Goal: Information Seeking & Learning: Check status

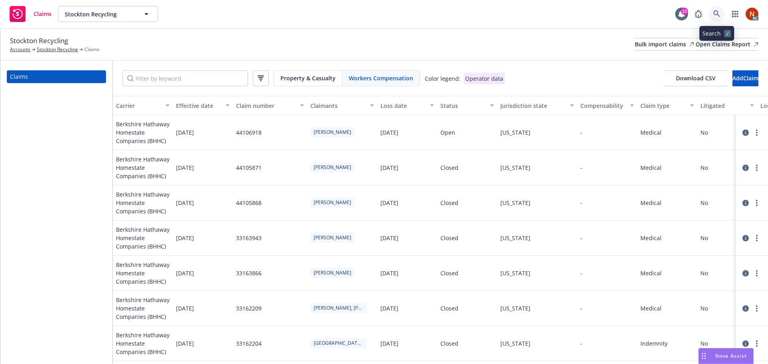
click at [717, 12] on icon at bounding box center [716, 13] width 7 height 7
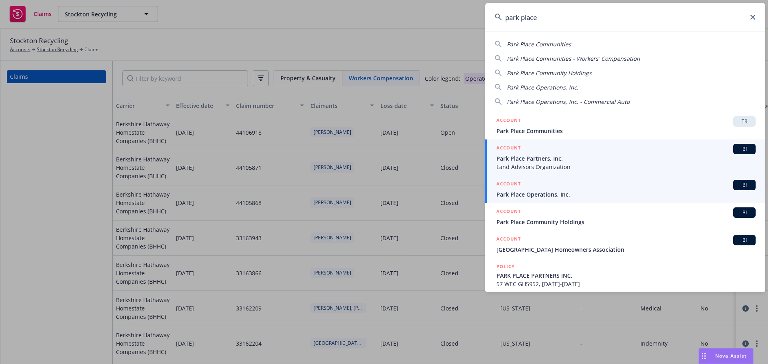
type input "park place"
click at [563, 185] on div "ACCOUNT BI" at bounding box center [625, 185] width 259 height 10
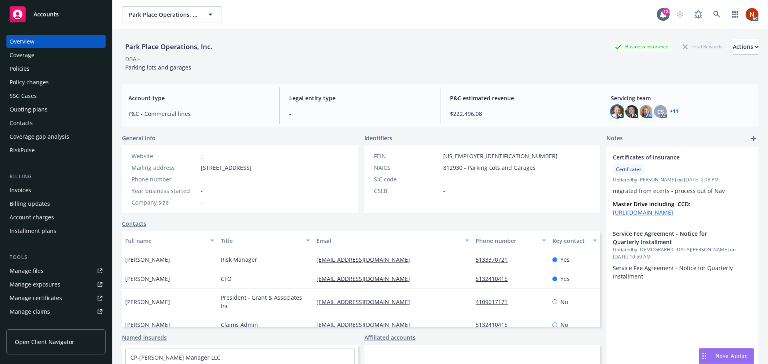
click at [612, 112] on img at bounding box center [616, 111] width 13 height 13
click at [584, 76] on div "Park Place Operations, Inc. Business Insurance Total Rewards Actions DBA: - Par…" at bounding box center [440, 53] width 636 height 49
click at [713, 14] on icon at bounding box center [716, 14] width 7 height 7
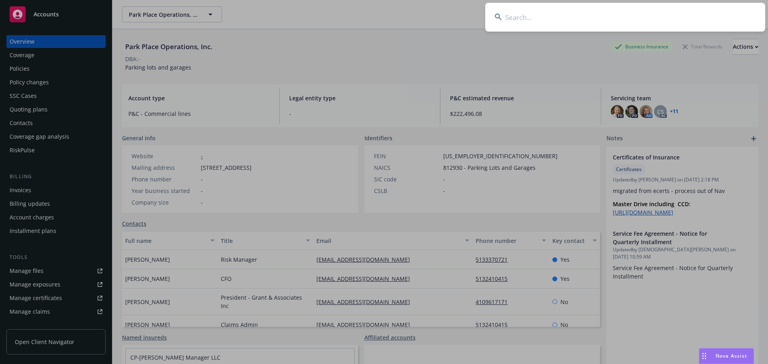
click at [531, 14] on input at bounding box center [625, 17] width 280 height 29
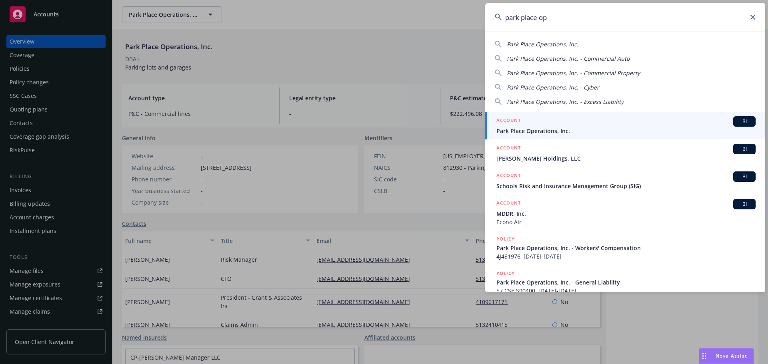
type input "park place op"
click at [585, 122] on div "ACCOUNT BI" at bounding box center [625, 121] width 259 height 10
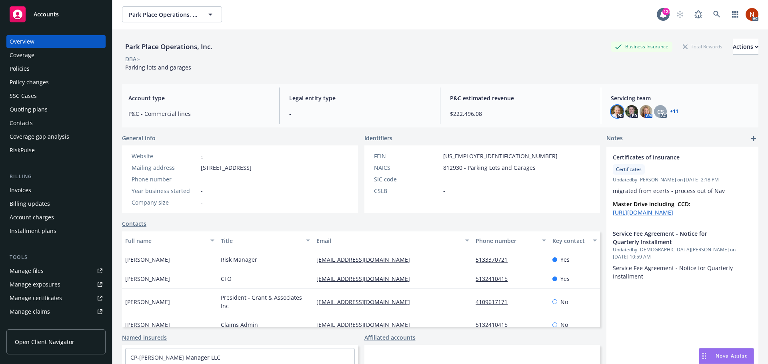
click at [612, 112] on img at bounding box center [616, 111] width 13 height 13
click at [542, 63] on div "DBA: -" at bounding box center [440, 59] width 636 height 8
click at [38, 62] on div "Policies" at bounding box center [56, 68] width 93 height 13
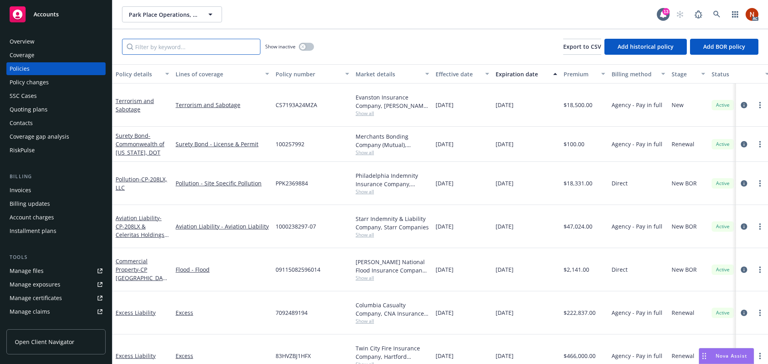
click at [151, 51] on input "Filter by keyword..." at bounding box center [191, 47] width 138 height 16
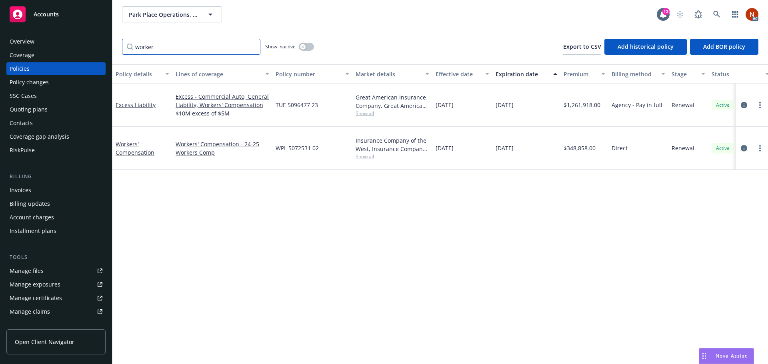
type input "worker"
click at [303, 50] on button "button" at bounding box center [306, 47] width 15 height 8
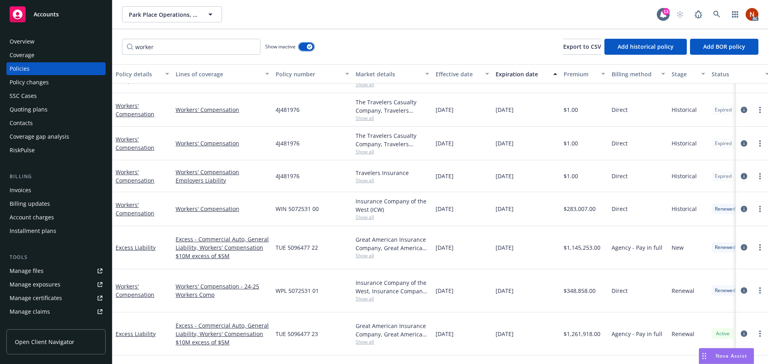
scroll to position [128, 0]
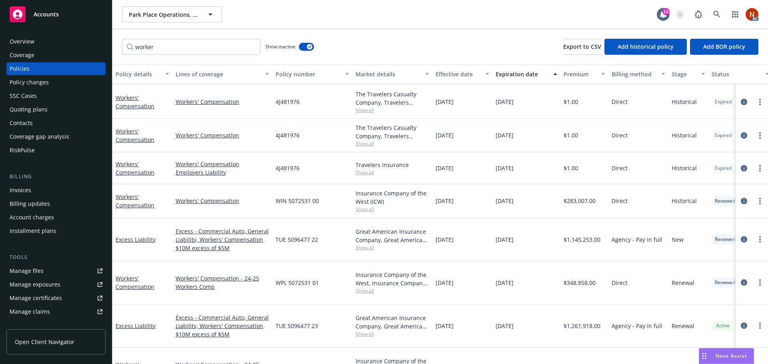
click at [740, 364] on icon "circleInformation" at bounding box center [743, 369] width 6 height 6
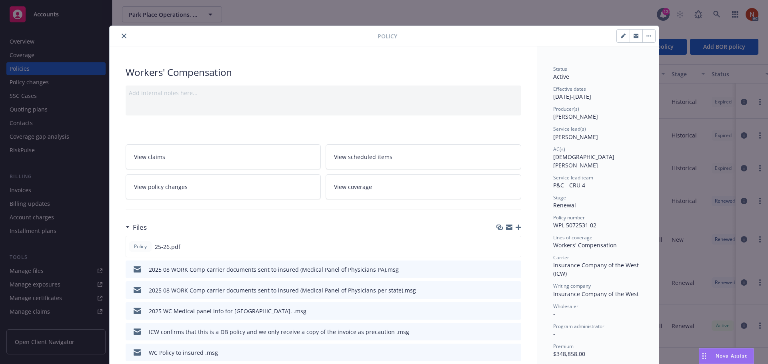
click at [119, 36] on button "close" at bounding box center [124, 36] width 10 height 10
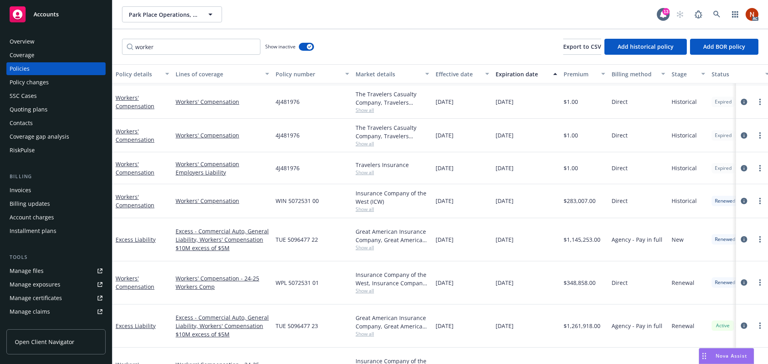
click at [399, 34] on div "worker Show inactive Export to CSV Add historical policy Add BOR policy" at bounding box center [439, 46] width 655 height 35
click at [415, 46] on div "worker Show inactive Export to CSV Add historical policy Add BOR policy" at bounding box center [439, 46] width 655 height 35
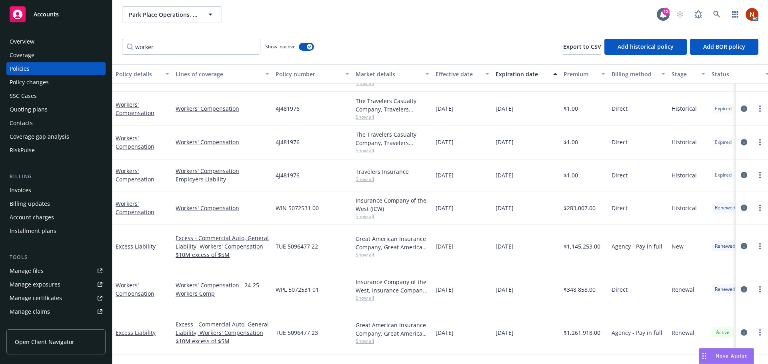
scroll to position [128, 0]
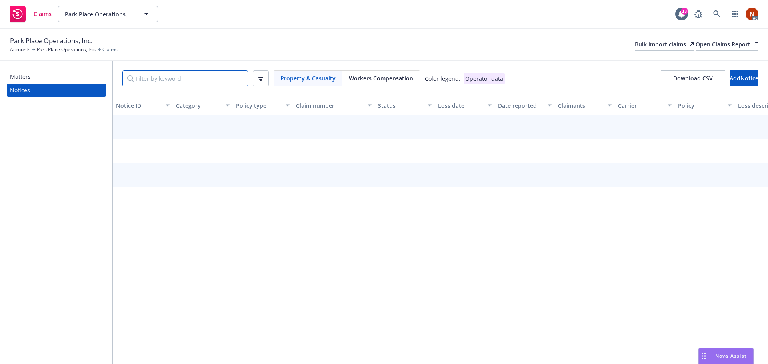
click at [172, 82] on input "Filter by keyword" at bounding box center [185, 78] width 126 height 16
paste input "Y4NAU05548"
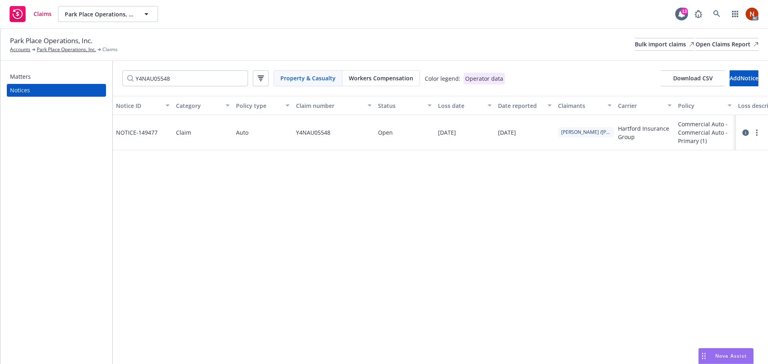
click at [745, 136] on icon at bounding box center [745, 133] width 6 height 6
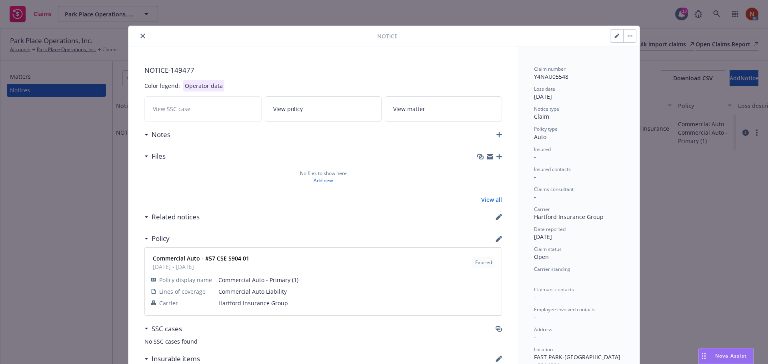
drag, startPoint x: 561, startPoint y: 238, endPoint x: 531, endPoint y: 241, distance: 30.9
click at [534, 241] on div "[DATE]" at bounding box center [579, 237] width 90 height 8
copy div "[DATE]"
click at [138, 32] on button "close" at bounding box center [143, 36] width 10 height 10
click at [138, 36] on button "close" at bounding box center [143, 36] width 10 height 10
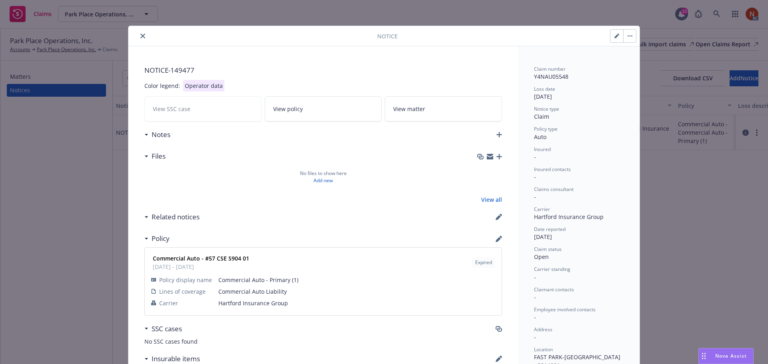
click at [140, 36] on icon "close" at bounding box center [142, 36] width 5 height 5
click at [244, 22] on div "Notice NOTICE- 149477 Color legend: Operator data View SSC case View policy Vie…" at bounding box center [384, 182] width 768 height 364
click at [140, 36] on icon "close" at bounding box center [142, 36] width 5 height 5
click at [140, 36] on div "Park Place Operations, Inc. Accounts Park Place Operations, Inc. Claims Bulk im…" at bounding box center [384, 45] width 748 height 18
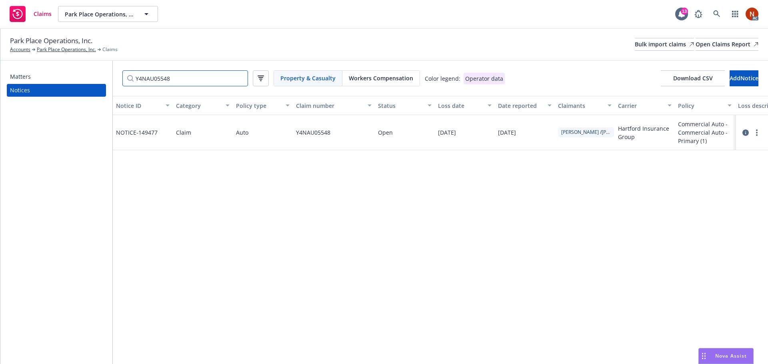
drag, startPoint x: 176, startPoint y: 79, endPoint x: 51, endPoint y: 80, distance: 124.7
click at [51, 80] on div "Matters Notices Y4NAU05548 Property & Casualty Workers Compensation Color legen…" at bounding box center [383, 212] width 767 height 303
paste input "L02222"
click at [745, 132] on icon at bounding box center [745, 133] width 6 height 6
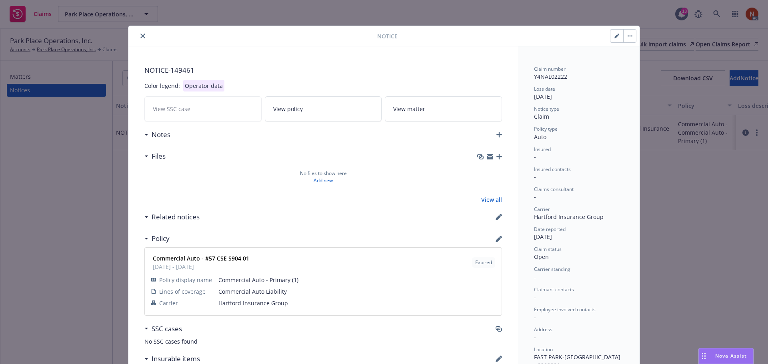
drag, startPoint x: 543, startPoint y: 237, endPoint x: 532, endPoint y: 238, distance: 11.6
click at [534, 238] on div "[DATE]" at bounding box center [579, 237] width 90 height 8
copy div "[DATE]"
click at [140, 36] on icon "close" at bounding box center [142, 36] width 5 height 5
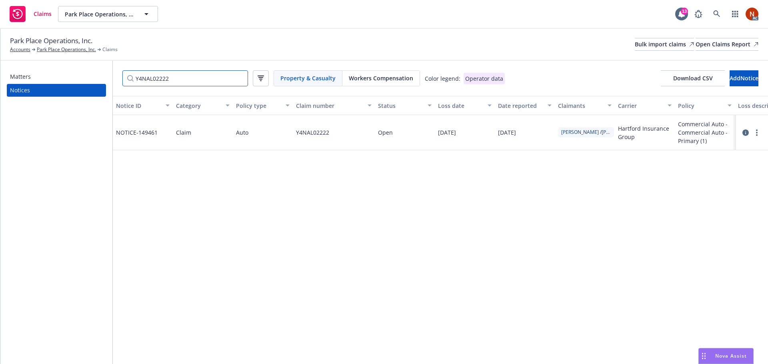
drag, startPoint x: 196, startPoint y: 77, endPoint x: 81, endPoint y: 76, distance: 115.5
click at [82, 75] on div "Matters Notices Y4NAL02222 Property & Casualty Workers Compensation Color legen…" at bounding box center [383, 212] width 767 height 303
paste input "3QAP90306"
click at [741, 133] on div at bounding box center [752, 133] width 26 height 10
click at [745, 133] on icon at bounding box center [745, 133] width 6 height 6
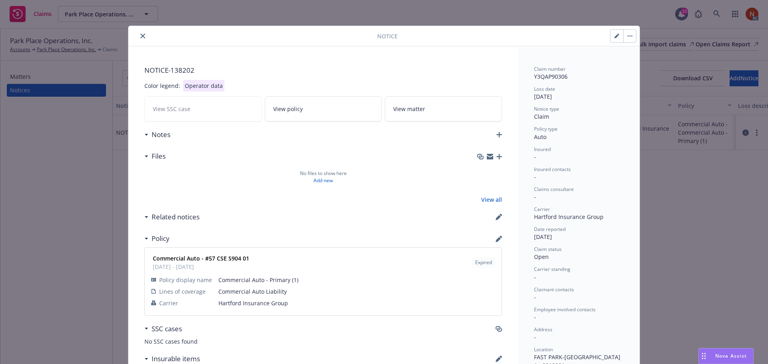
drag, startPoint x: 560, startPoint y: 239, endPoint x: 531, endPoint y: 240, distance: 29.2
click at [534, 240] on div "[DATE]" at bounding box center [579, 237] width 90 height 8
copy div "[DATE]"
click at [140, 38] on icon "close" at bounding box center [142, 36] width 5 height 5
click at [140, 35] on icon "close" at bounding box center [142, 36] width 5 height 5
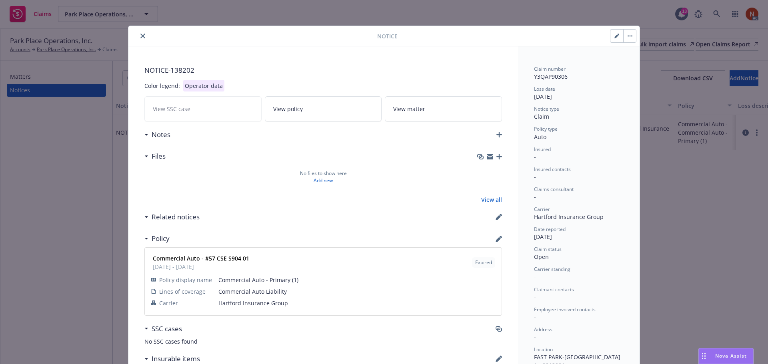
click at [140, 34] on icon "close" at bounding box center [142, 36] width 5 height 5
click at [139, 38] on div "Park Place Operations, Inc. Accounts Park Place Operations, Inc. Claims Bulk im…" at bounding box center [384, 45] width 748 height 18
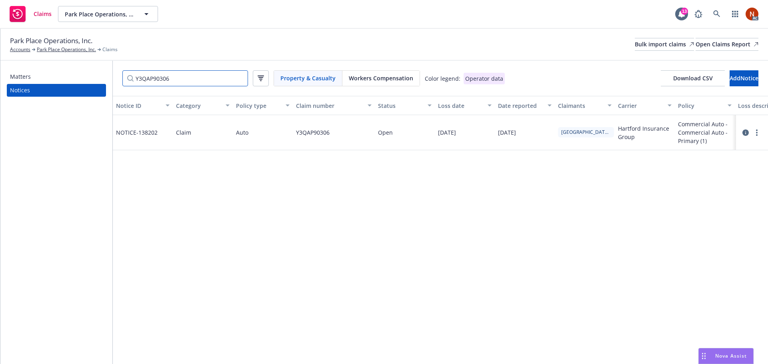
drag, startPoint x: 184, startPoint y: 80, endPoint x: 93, endPoint y: 73, distance: 91.4
click at [93, 73] on div "Matters Notices Y3QAP90306 Property & Casualty Workers Compensation Color legen…" at bounding box center [383, 212] width 767 height 303
paste input "6131"
click at [743, 132] on icon at bounding box center [745, 133] width 6 height 6
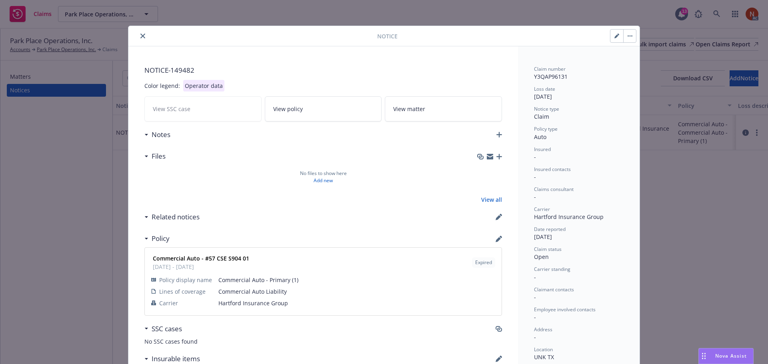
drag, startPoint x: 561, startPoint y: 234, endPoint x: 530, endPoint y: 236, distance: 31.2
copy div "[DATE]"
click at [142, 34] on button "close" at bounding box center [143, 36] width 10 height 10
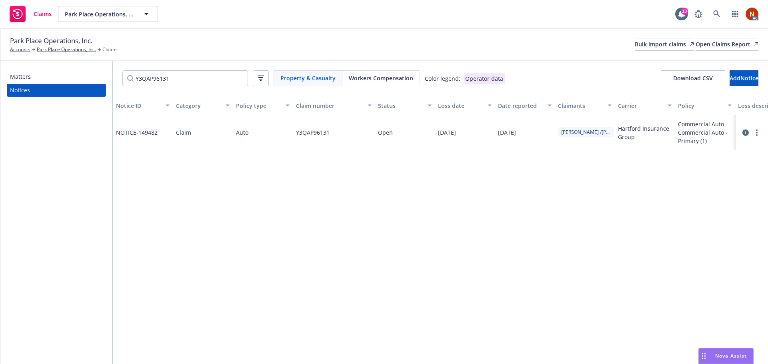
click at [141, 35] on div "Park Place Operations, Inc. Accounts Park Place Operations, Inc. Claims Bulk im…" at bounding box center [383, 45] width 767 height 32
click at [207, 81] on input "Y3QAP96131" at bounding box center [185, 78] width 126 height 16
drag, startPoint x: 172, startPoint y: 77, endPoint x: 81, endPoint y: 79, distance: 91.2
click at [74, 78] on div "Matters Notices Y3QAP96131 Property & Casualty Workers Compensation Color legen…" at bounding box center [383, 212] width 767 height 303
paste input "4NAP14777"
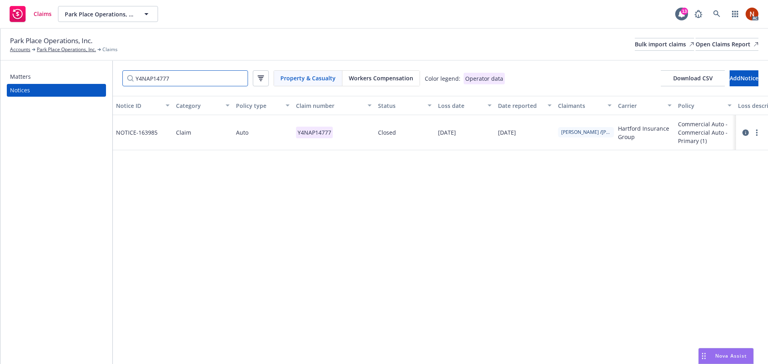
type input "Y4NAP14777"
click at [744, 132] on icon at bounding box center [745, 133] width 6 height 6
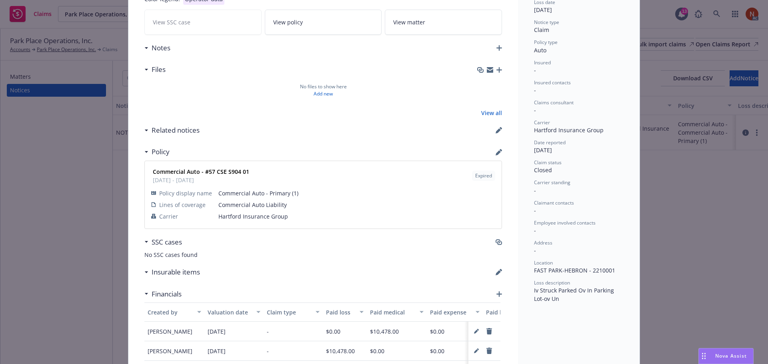
scroll to position [80, 0]
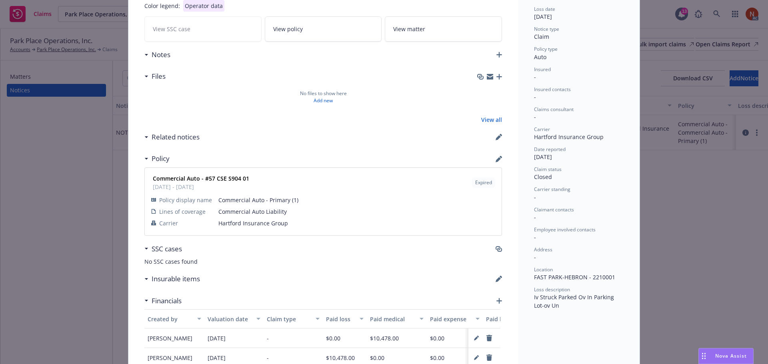
drag, startPoint x: 564, startPoint y: 156, endPoint x: 530, endPoint y: 160, distance: 34.1
copy div "[DATE]"
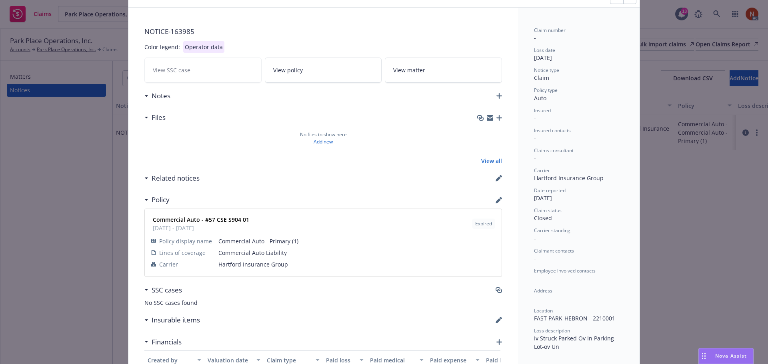
scroll to position [0, 0]
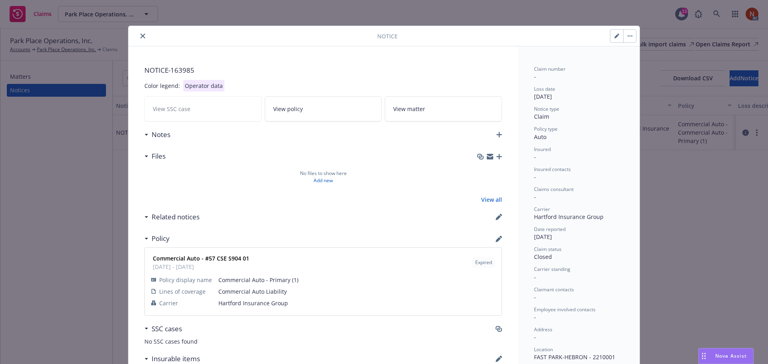
click at [140, 37] on icon "close" at bounding box center [142, 36] width 5 height 5
